Goal: Task Accomplishment & Management: Manage account settings

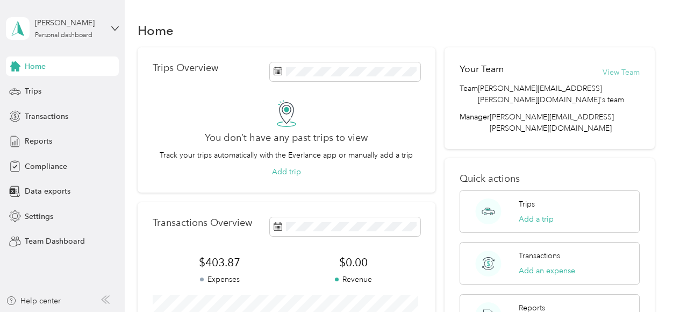
click at [612, 71] on button "View Team" at bounding box center [621, 72] width 37 height 11
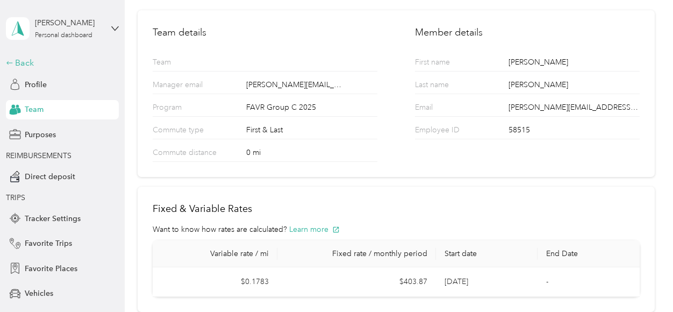
click at [6, 63] on icon at bounding box center [9, 62] width 6 height 3
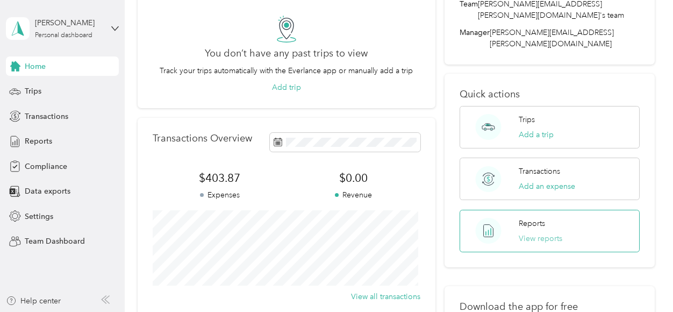
scroll to position [85, 0]
click at [532, 232] on button "View reports" at bounding box center [541, 237] width 44 height 11
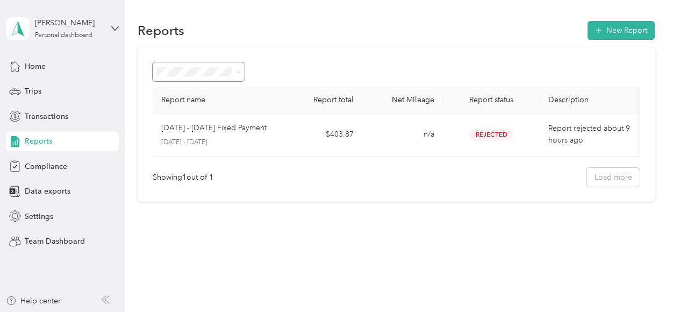
click at [239, 69] on span at bounding box center [238, 71] width 5 height 9
click at [33, 88] on span "Trips" at bounding box center [33, 90] width 17 height 11
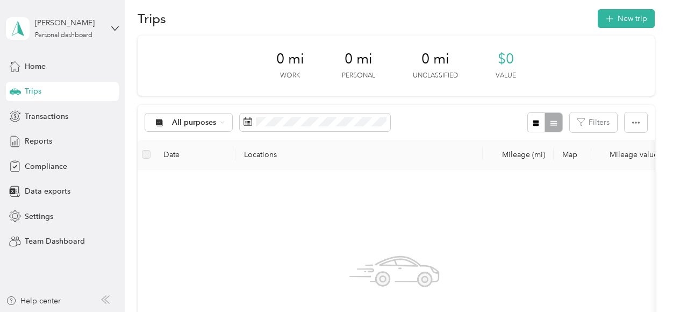
scroll to position [10, 0]
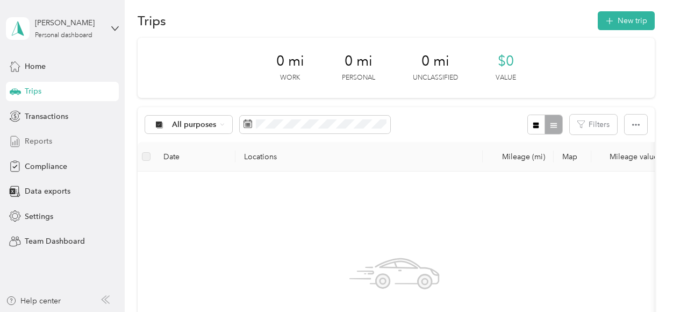
click at [40, 138] on span "Reports" at bounding box center [38, 141] width 27 height 11
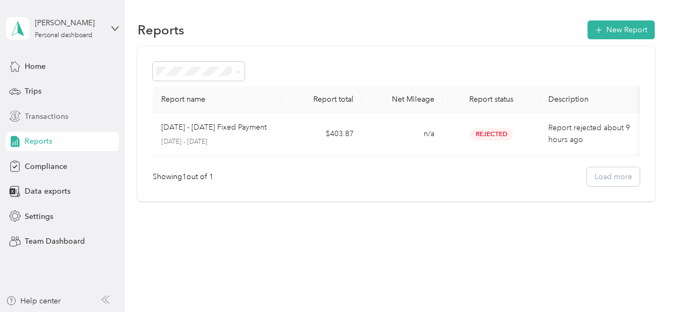
click at [39, 112] on span "Transactions" at bounding box center [47, 116] width 44 height 11
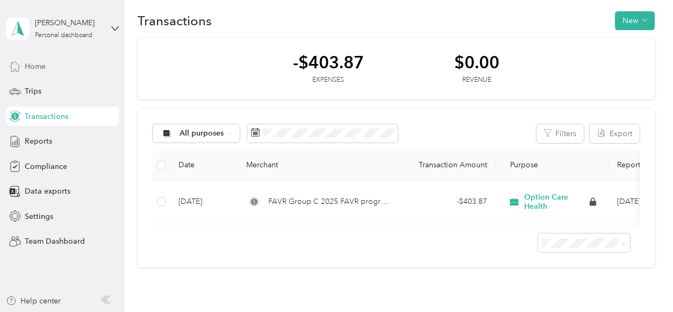
click at [33, 67] on span "Home" at bounding box center [35, 66] width 21 height 11
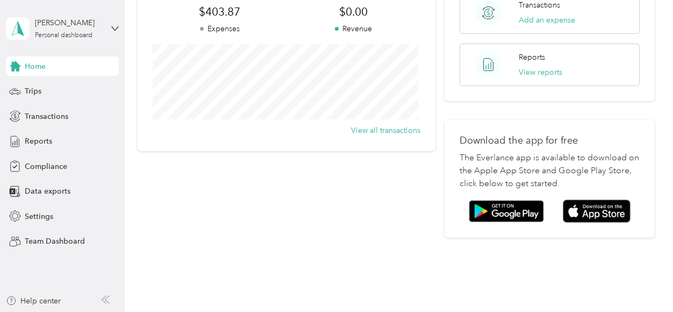
scroll to position [263, 0]
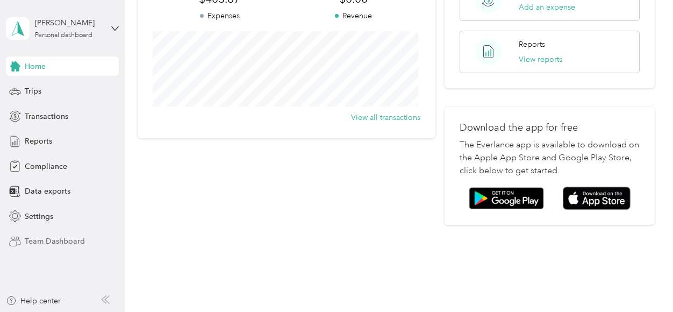
click at [31, 244] on span "Team Dashboard" at bounding box center [55, 241] width 60 height 11
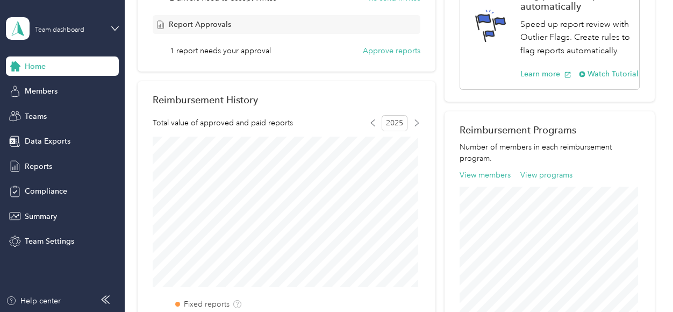
scroll to position [247, 0]
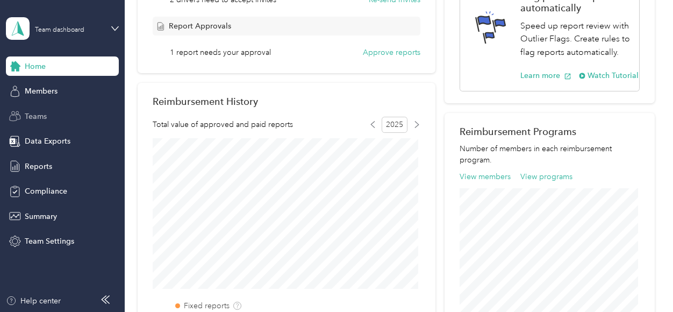
click at [34, 116] on span "Teams" at bounding box center [36, 116] width 22 height 11
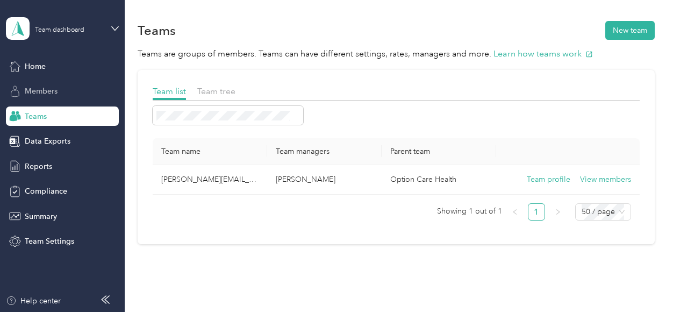
click at [41, 87] on span "Members" at bounding box center [41, 90] width 33 height 11
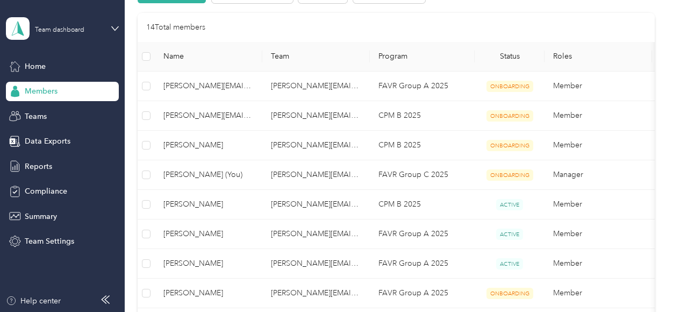
scroll to position [134, 0]
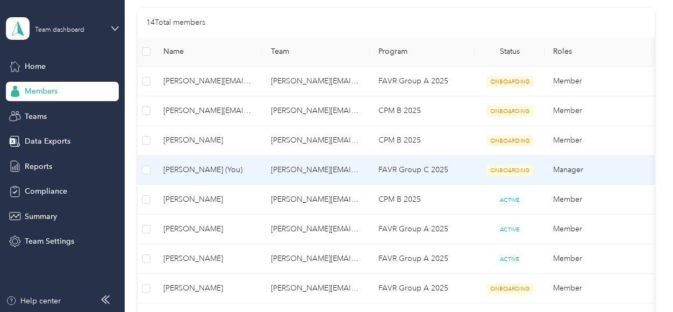
click at [191, 168] on span "Karla Smith (You)" at bounding box center [208, 170] width 90 height 12
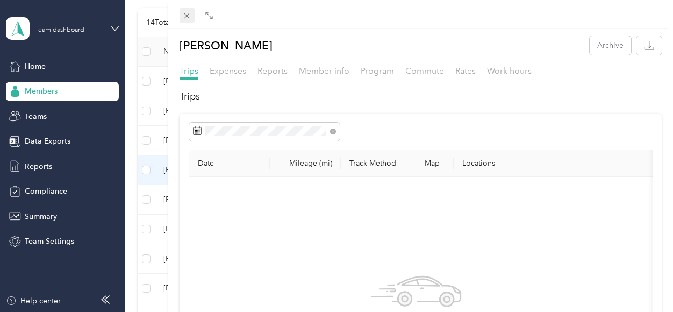
click at [190, 12] on icon at bounding box center [186, 15] width 9 height 9
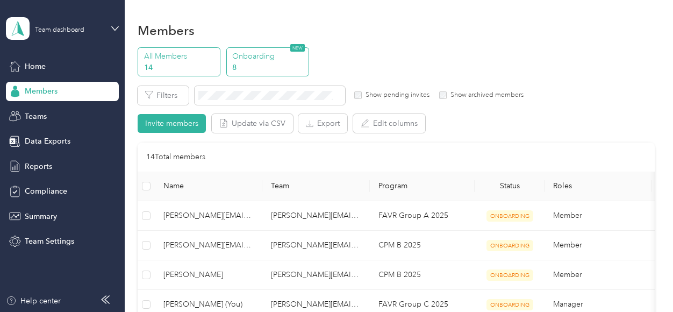
click at [246, 56] on p "Onboarding" at bounding box center [268, 56] width 73 height 11
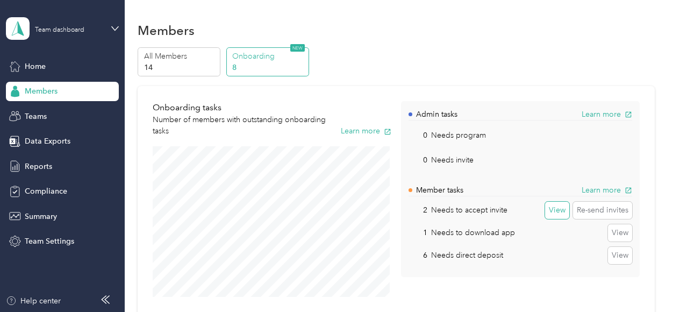
click at [554, 211] on button "View" at bounding box center [557, 210] width 24 height 17
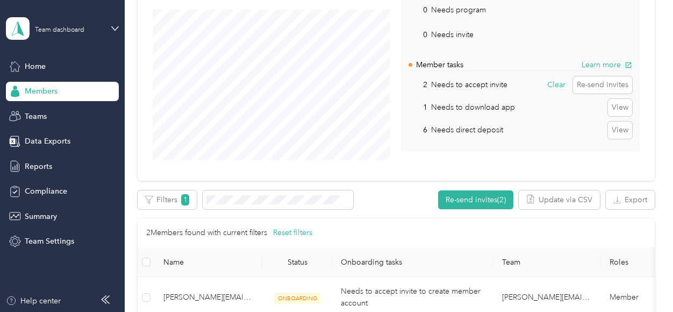
scroll to position [118, 0]
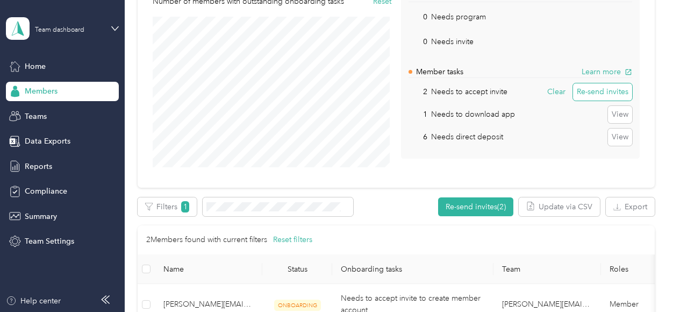
click at [589, 95] on button "Re-send invites" at bounding box center [602, 91] width 59 height 17
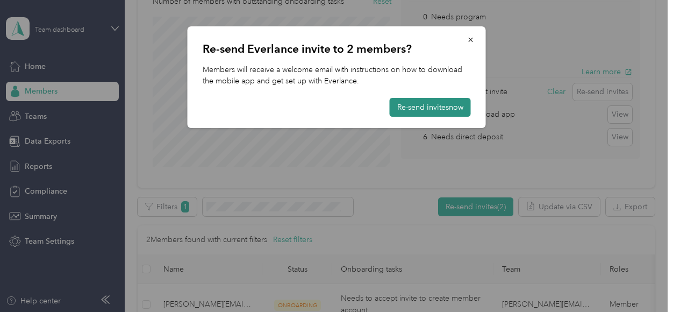
click at [417, 107] on button "Re-send invites now" at bounding box center [430, 107] width 81 height 19
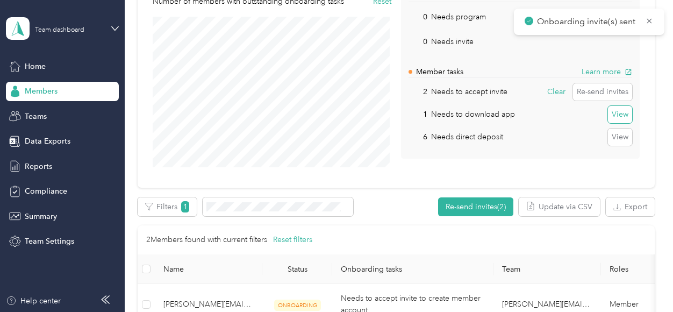
click at [616, 113] on button "View" at bounding box center [620, 114] width 24 height 17
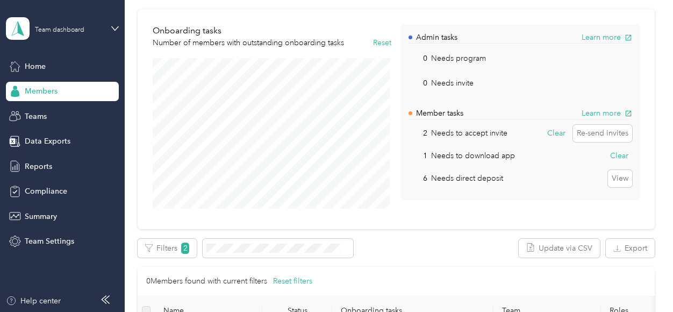
scroll to position [76, 0]
click at [611, 152] on button "Clear" at bounding box center [620, 156] width 26 height 17
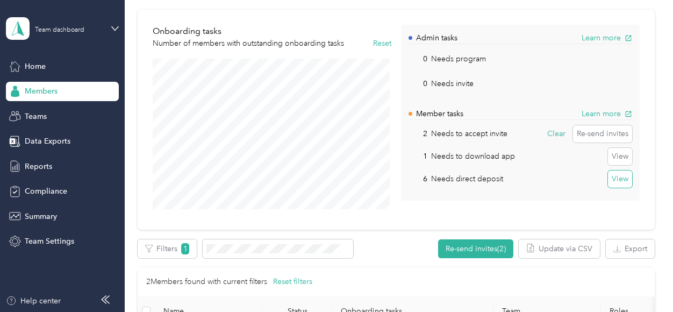
click at [622, 179] on button "View" at bounding box center [620, 178] width 24 height 17
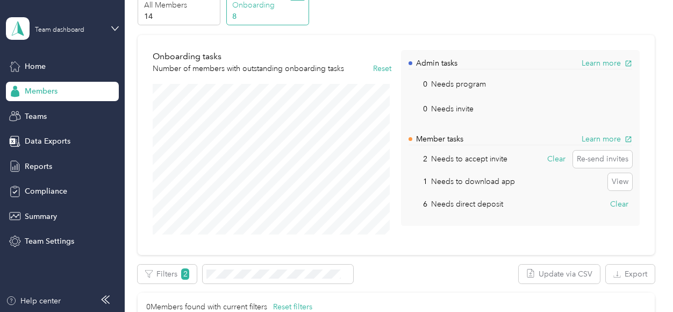
scroll to position [73, 0]
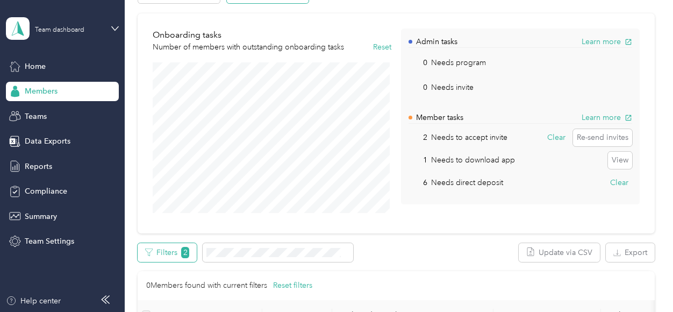
click at [163, 252] on button "Filters 2" at bounding box center [167, 252] width 59 height 19
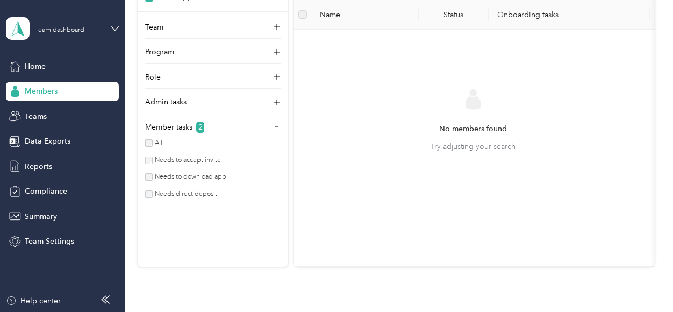
scroll to position [408, 0]
click at [182, 167] on label "Needs to accept invite" at bounding box center [187, 162] width 68 height 10
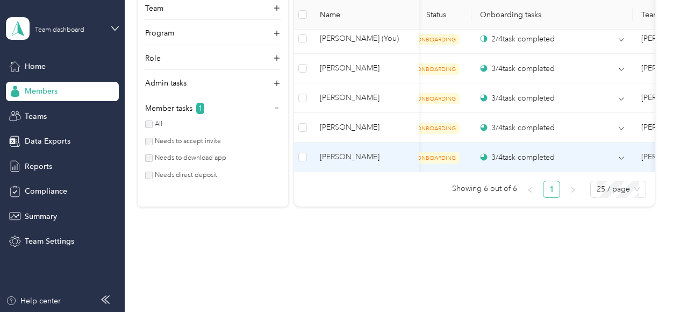
scroll to position [0, 15]
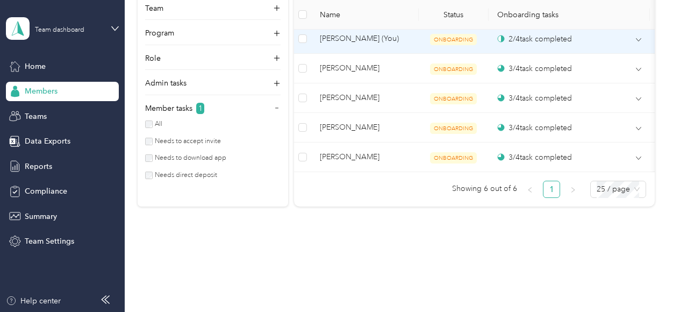
click at [334, 37] on span "Karla Smith (You)" at bounding box center [365, 39] width 90 height 12
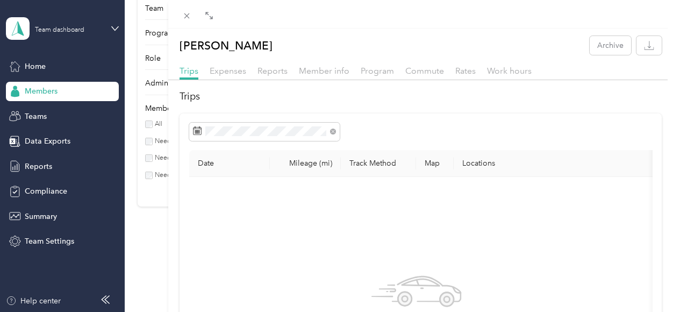
click at [28, 240] on div "Karla Smith Archive Trips Expenses Reports Member info Program Commute Rates Wo…" at bounding box center [336, 156] width 673 height 312
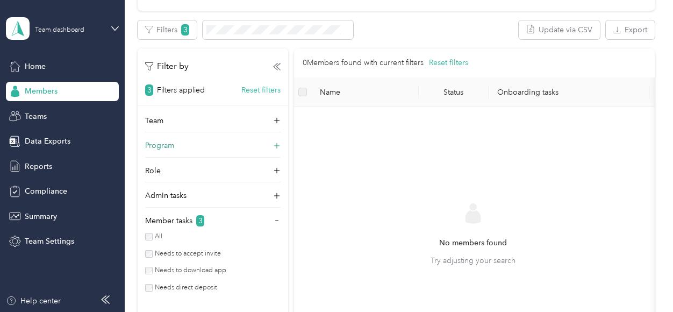
click at [276, 145] on icon at bounding box center [277, 145] width 11 height 11
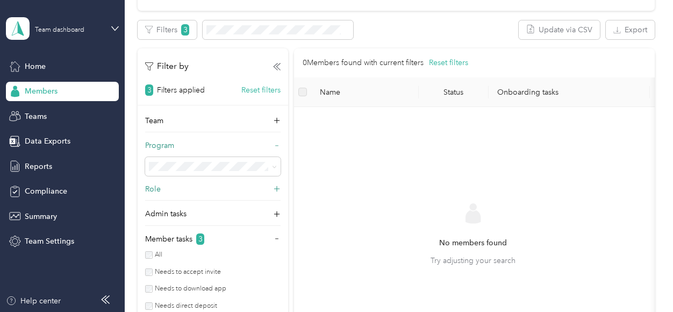
click at [275, 188] on icon at bounding box center [277, 189] width 6 height 6
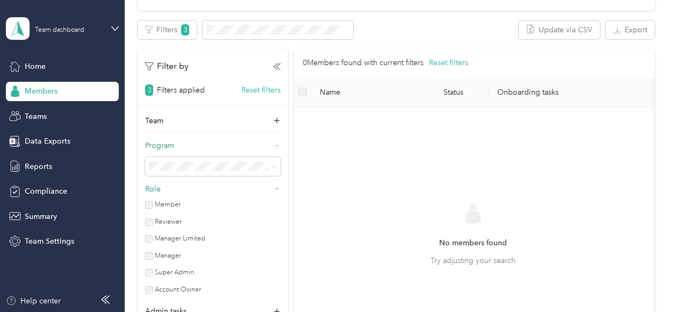
click at [401, 189] on div "No members found Try adjusting your search" at bounding box center [473, 244] width 341 height 256
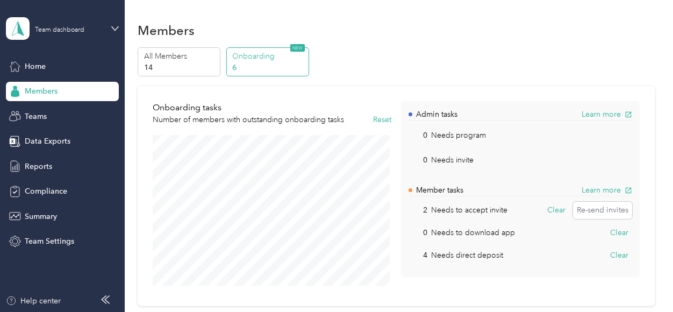
scroll to position [295, 0]
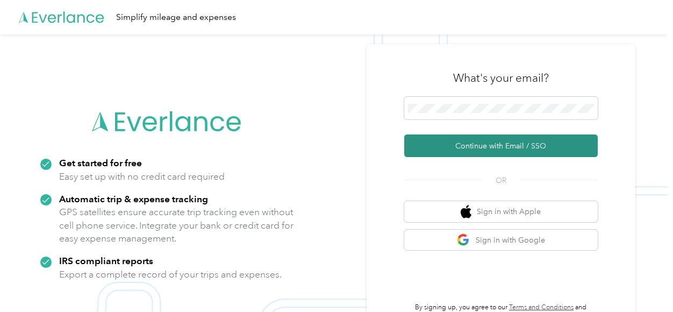
click at [473, 146] on button "Continue with Email / SSO" at bounding box center [501, 145] width 194 height 23
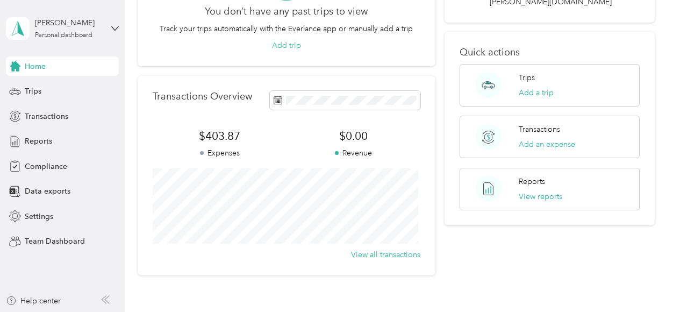
scroll to position [201, 0]
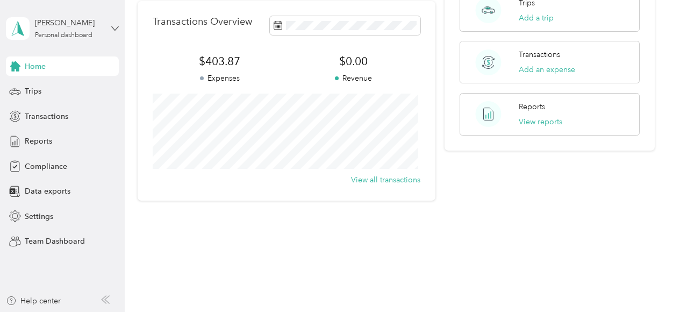
click at [113, 26] on icon at bounding box center [115, 29] width 8 height 8
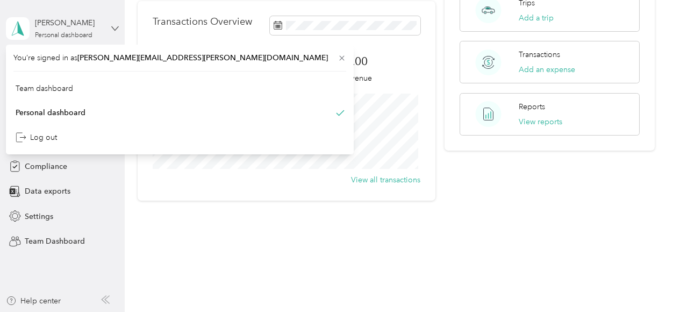
click at [113, 26] on icon at bounding box center [115, 29] width 8 height 8
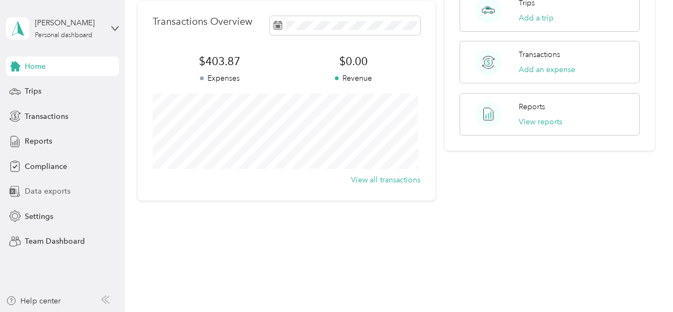
click at [41, 190] on span "Data exports" at bounding box center [48, 191] width 46 height 11
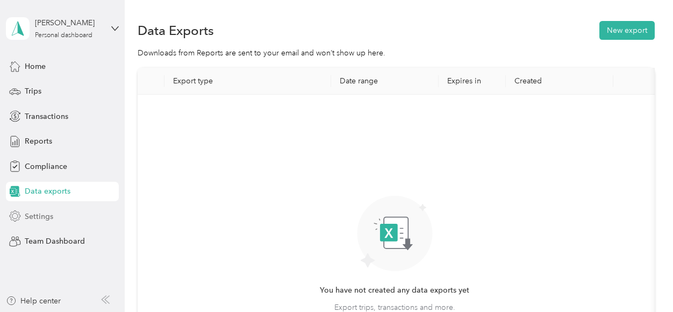
click at [45, 218] on span "Settings" at bounding box center [39, 216] width 28 height 11
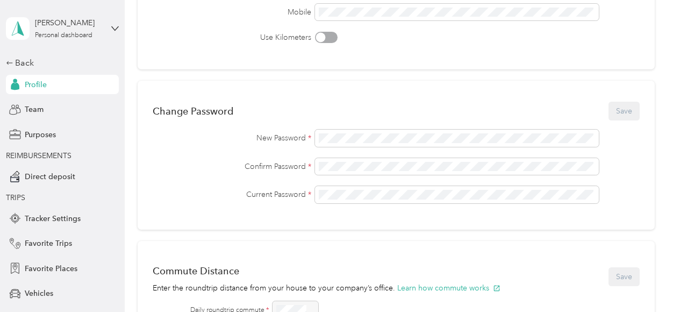
scroll to position [205, 0]
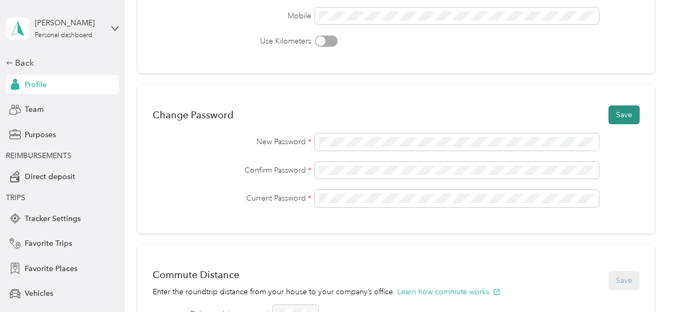
click at [623, 110] on button "Save" at bounding box center [624, 114] width 31 height 19
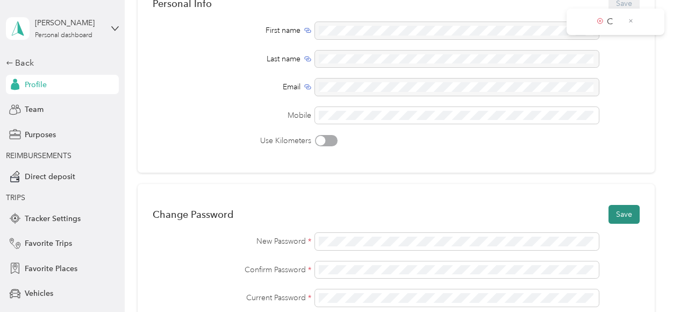
scroll to position [106, 0]
click at [605, 24] on span "C" at bounding box center [608, 21] width 23 height 13
click at [600, 21] on icon at bounding box center [600, 21] width 2 height 2
click at [629, 19] on icon at bounding box center [631, 21] width 6 height 10
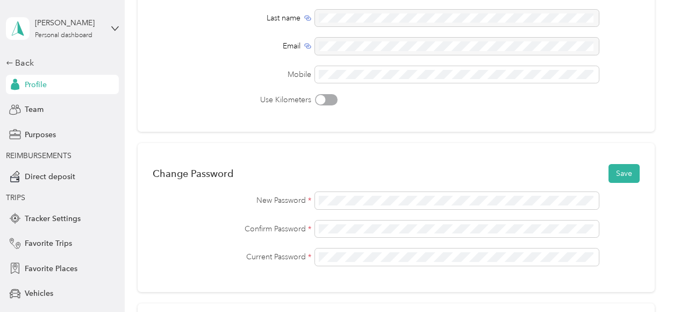
scroll to position [149, 0]
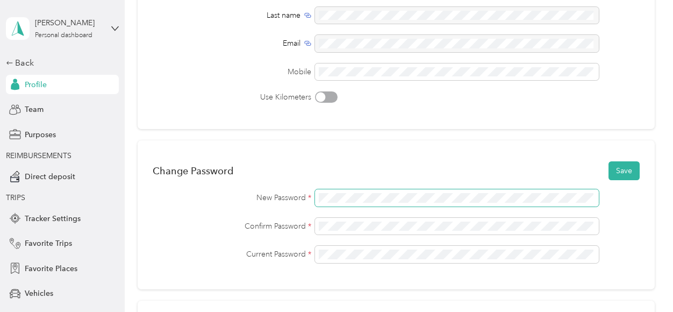
click at [241, 196] on div "New Password *" at bounding box center [396, 197] width 487 height 17
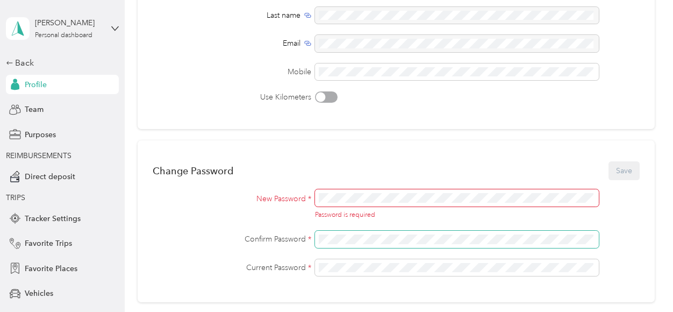
click at [365, 244] on span at bounding box center [457, 239] width 284 height 17
click at [237, 222] on div "New Password * Password is required Confirm Password * Current Password *" at bounding box center [396, 232] width 487 height 87
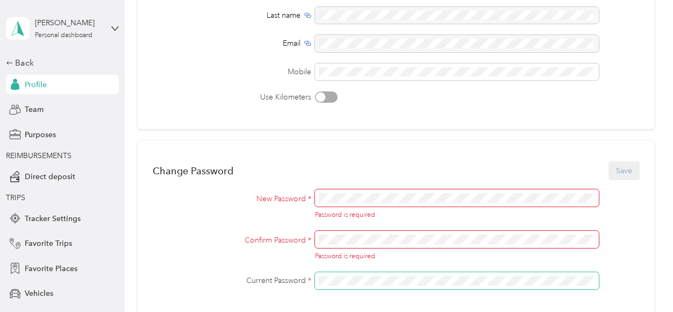
click at [273, 270] on div "New Password * Password is required Confirm Password * Password is required Cur…" at bounding box center [396, 239] width 487 height 100
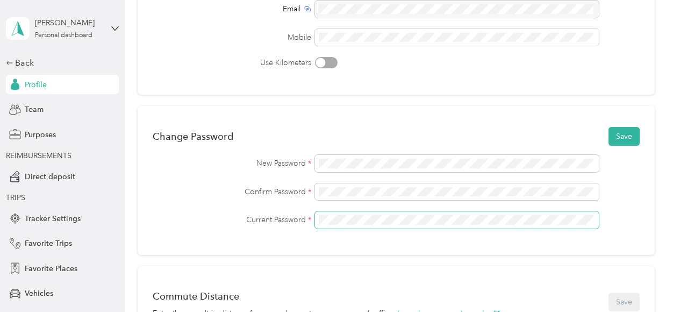
scroll to position [183, 0]
click at [628, 134] on button "Save" at bounding box center [624, 136] width 31 height 19
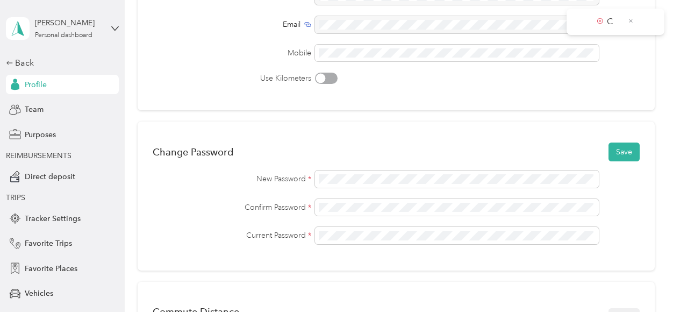
scroll to position [169, 0]
click at [600, 20] on icon at bounding box center [600, 21] width 2 height 2
click at [628, 22] on icon at bounding box center [631, 21] width 6 height 10
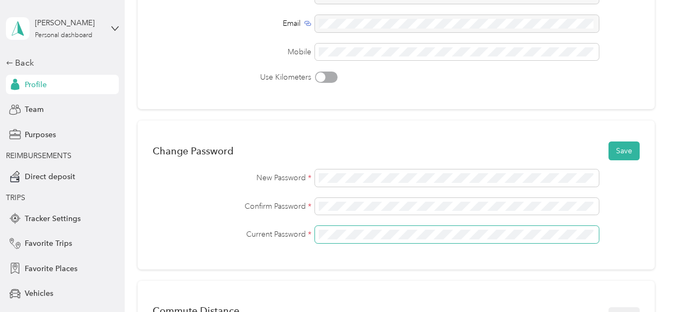
click at [232, 232] on div "Current Password *" at bounding box center [396, 234] width 487 height 17
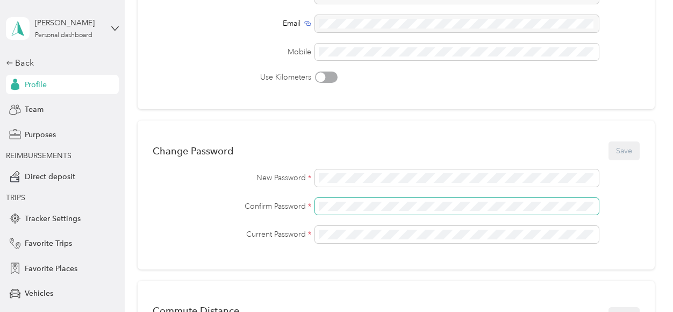
click at [196, 208] on div "Confirm Password *" at bounding box center [396, 206] width 487 height 17
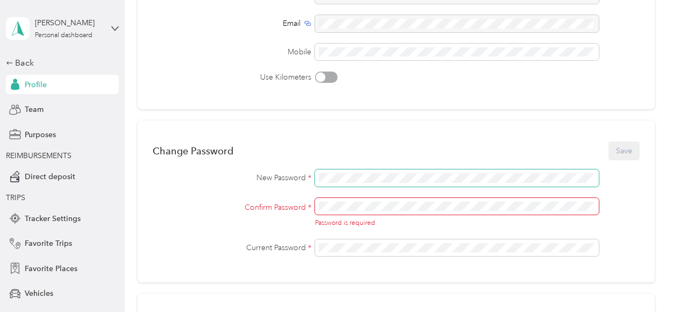
click at [153, 170] on div "New Password *" at bounding box center [396, 177] width 487 height 17
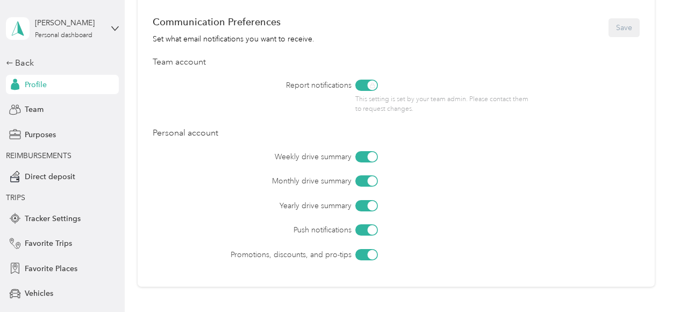
scroll to position [737, 0]
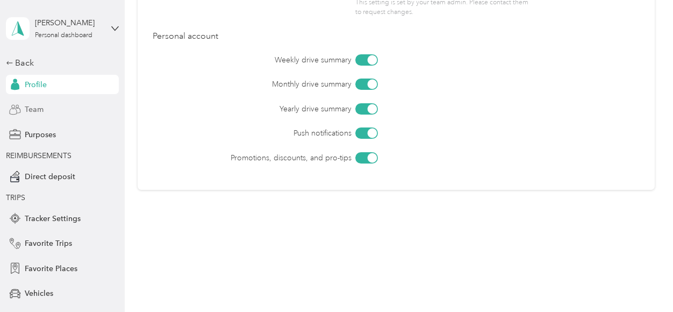
click at [30, 113] on span "Team" at bounding box center [34, 109] width 19 height 11
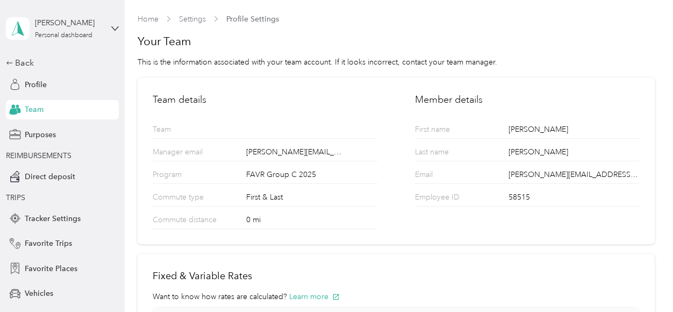
scroll to position [1, 0]
click at [40, 136] on span "Purposes" at bounding box center [40, 134] width 31 height 11
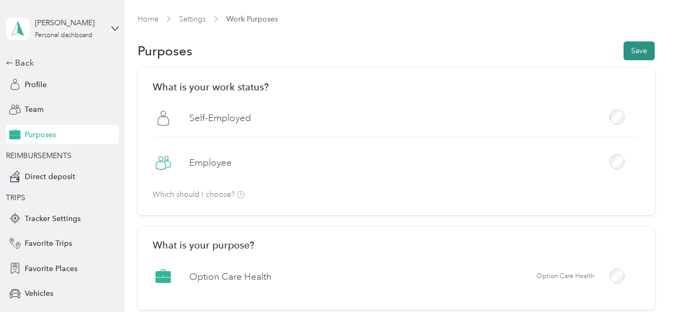
click at [631, 54] on button "Save" at bounding box center [639, 50] width 31 height 19
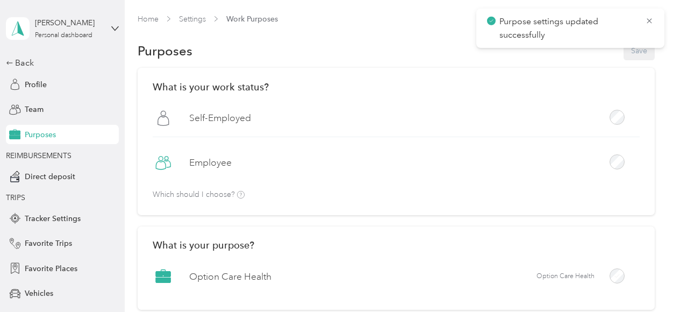
scroll to position [120, 0]
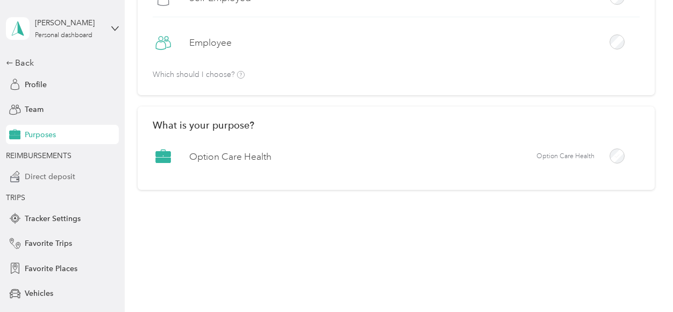
click at [32, 177] on span "Direct deposit" at bounding box center [50, 176] width 51 height 11
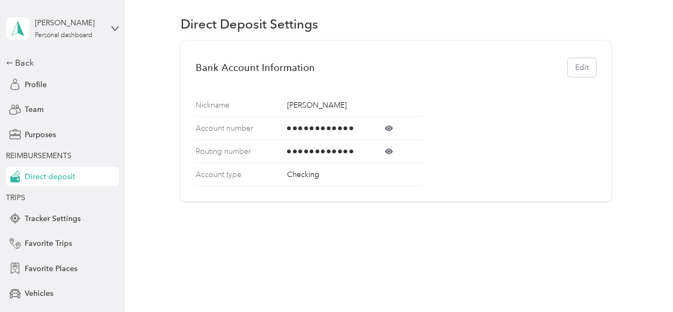
scroll to position [26, 0]
click at [33, 219] on span "Tracker Settings" at bounding box center [53, 218] width 56 height 11
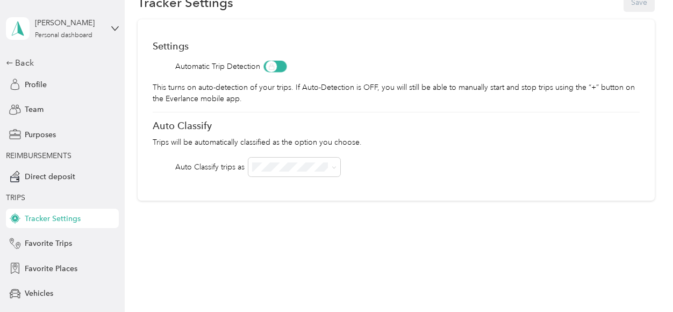
scroll to position [48, 0]
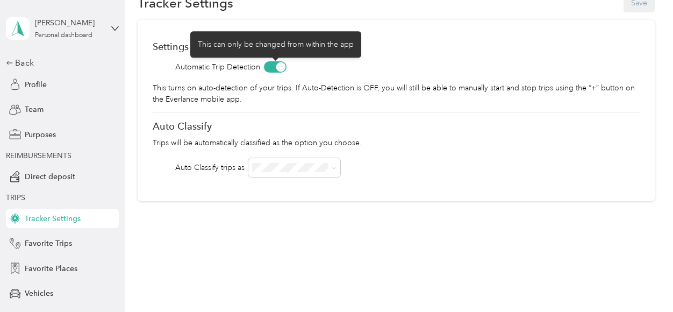
click at [266, 67] on span at bounding box center [275, 66] width 23 height 11
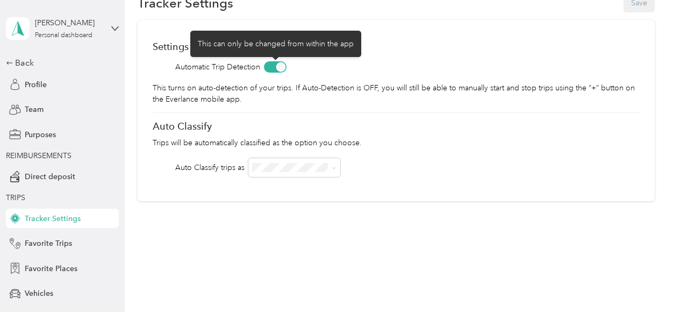
click at [276, 66] on span at bounding box center [275, 66] width 23 height 11
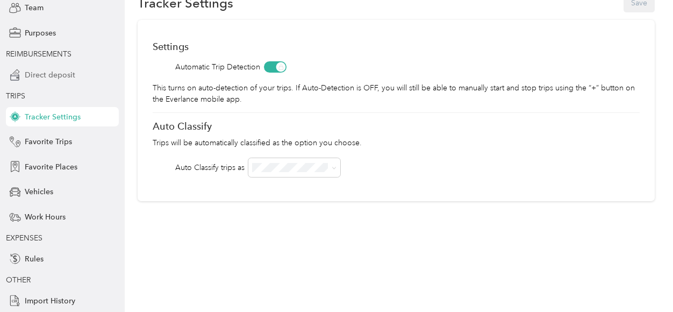
scroll to position [102, 0]
click at [31, 193] on span "Vehicles" at bounding box center [39, 191] width 28 height 11
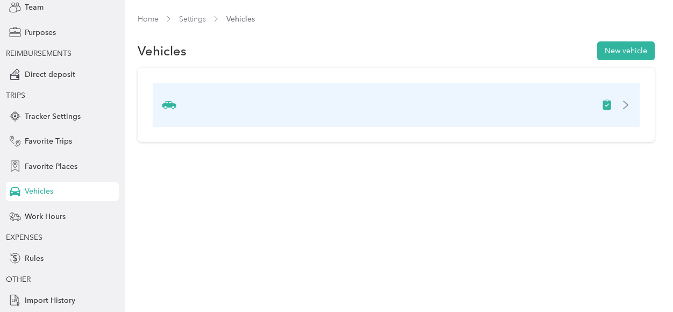
click at [630, 104] on icon at bounding box center [626, 105] width 9 height 9
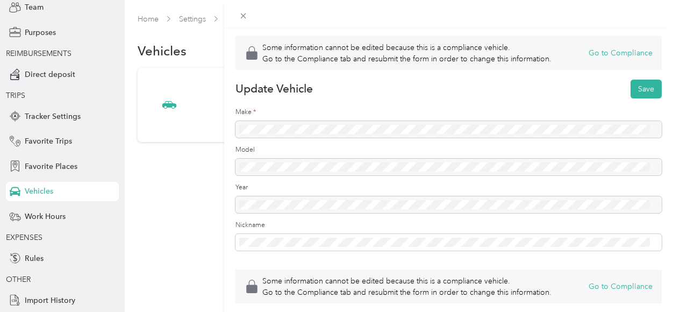
click at [41, 216] on div "Some information cannot be edited because this is a compliance vehicle. Go to t…" at bounding box center [336, 156] width 673 height 312
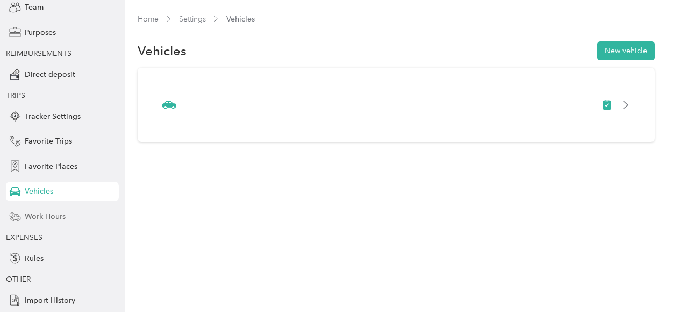
click at [46, 216] on span "Work Hours" at bounding box center [45, 216] width 41 height 11
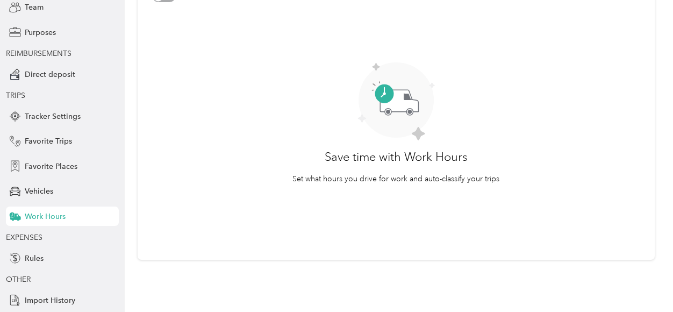
scroll to position [103, 0]
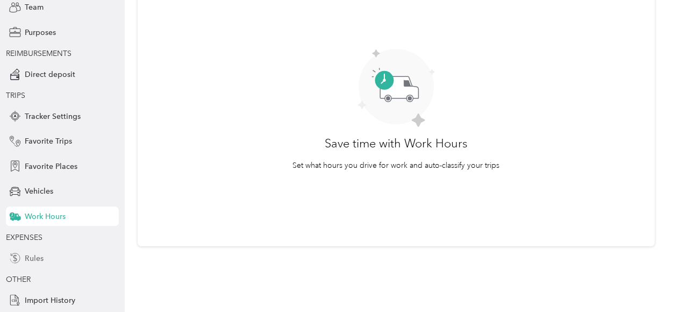
click at [30, 259] on span "Rules" at bounding box center [34, 258] width 19 height 11
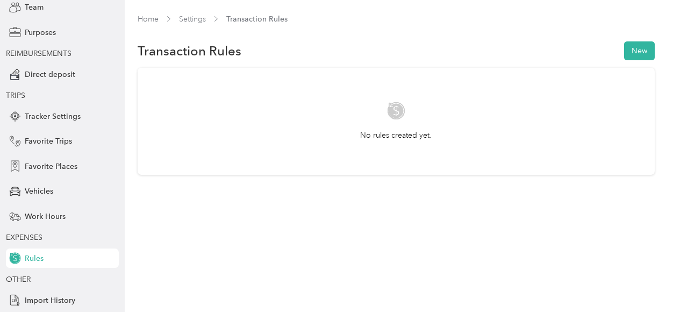
scroll to position [126, 0]
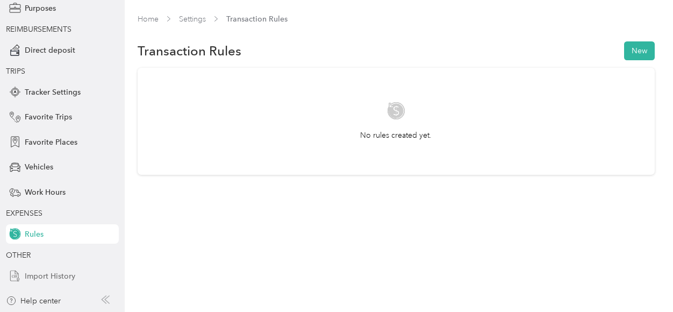
click at [32, 274] on span "Import History" at bounding box center [50, 275] width 51 height 11
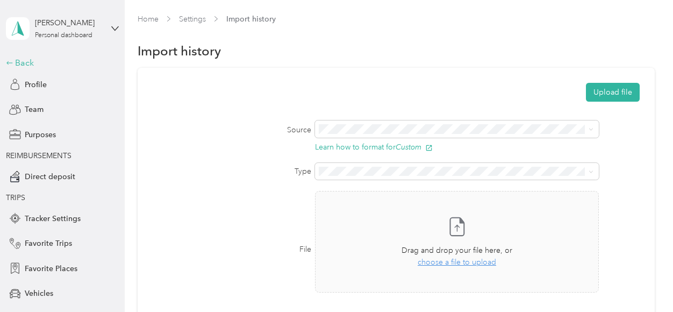
click at [8, 61] on icon at bounding box center [10, 63] width 8 height 8
